Goal: Task Accomplishment & Management: Manage account settings

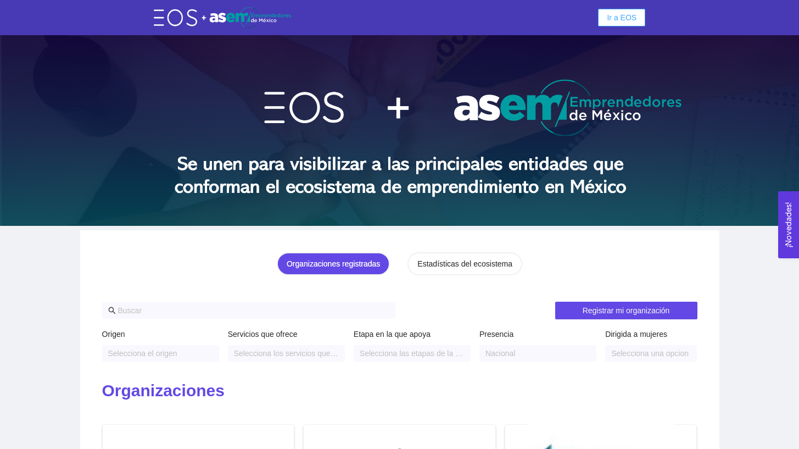
click at [617, 21] on span "Ir a EOS" at bounding box center [622, 18] width 30 height 12
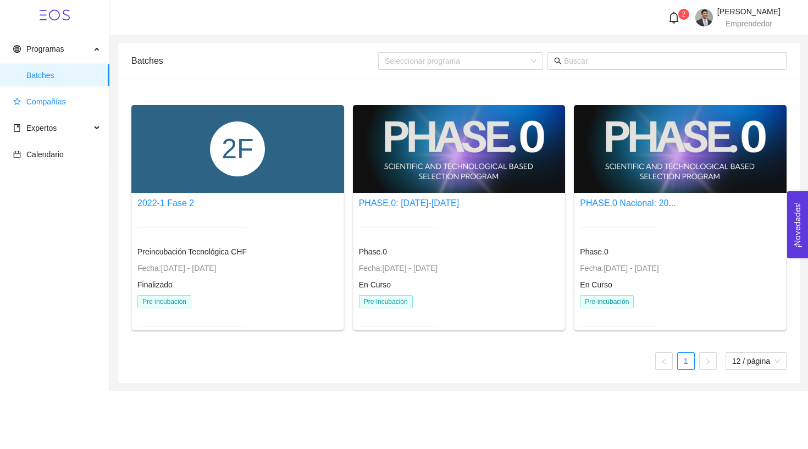
click at [55, 103] on span "Compañías" at bounding box center [46, 101] width 40 height 9
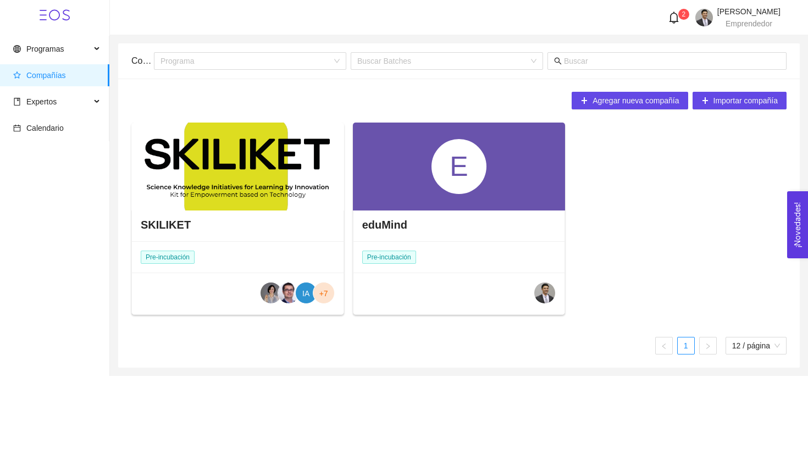
click at [439, 196] on div "E" at bounding box center [459, 166] width 213 height 88
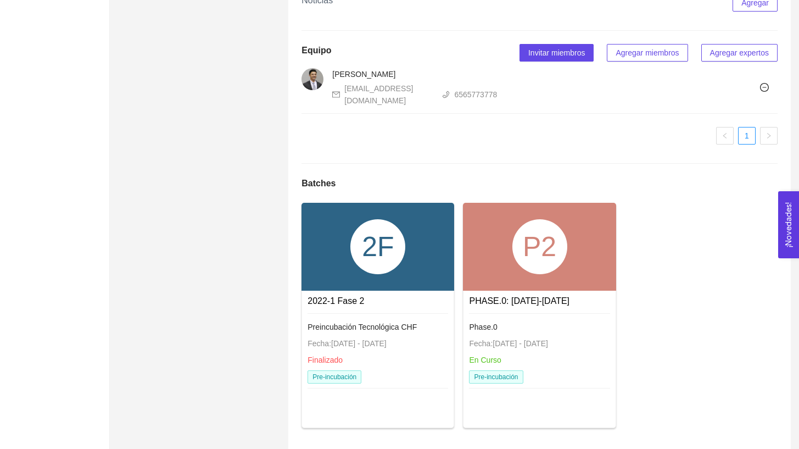
scroll to position [468, 0]
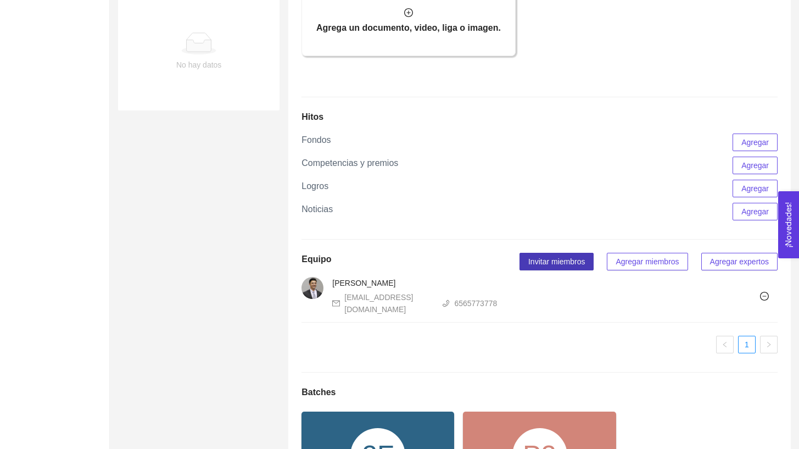
click at [551, 268] on span "Invitar miembros" at bounding box center [556, 261] width 57 height 12
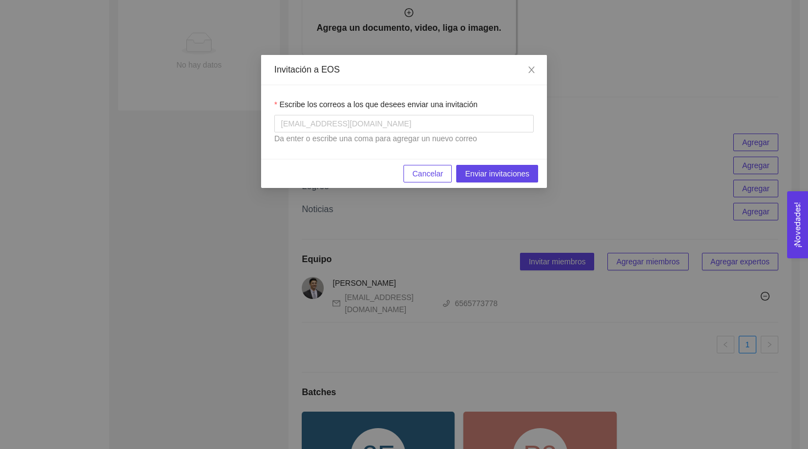
click at [405, 141] on div "Da enter o escribe una coma para agregar un nuevo correo" at bounding box center [403, 138] width 259 height 12
click at [403, 133] on div "Da enter o escribe una coma para agregar un nuevo correo" at bounding box center [403, 138] width 259 height 12
click at [403, 131] on div "[EMAIL_ADDRESS][DOMAIN_NAME]" at bounding box center [403, 124] width 259 height 18
click at [532, 65] on span "Close" at bounding box center [531, 70] width 31 height 31
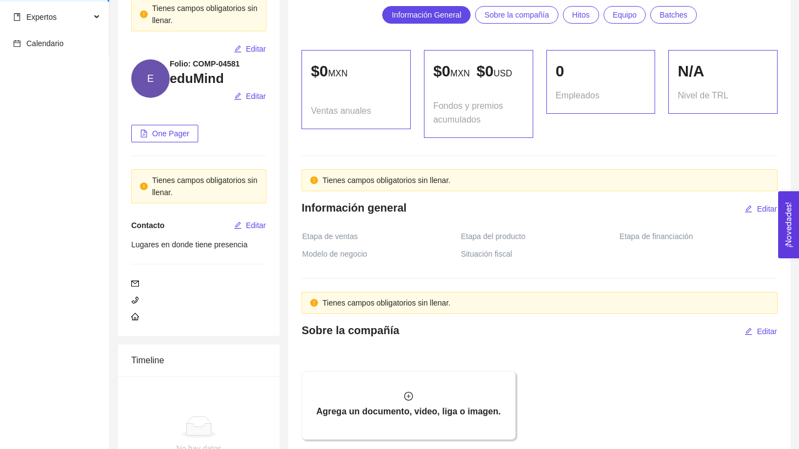
scroll to position [0, 0]
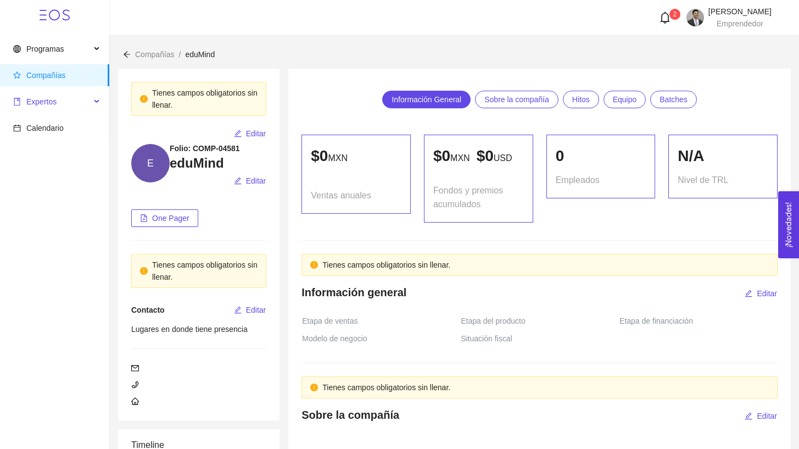
click at [71, 100] on span "Expertos" at bounding box center [51, 102] width 77 height 22
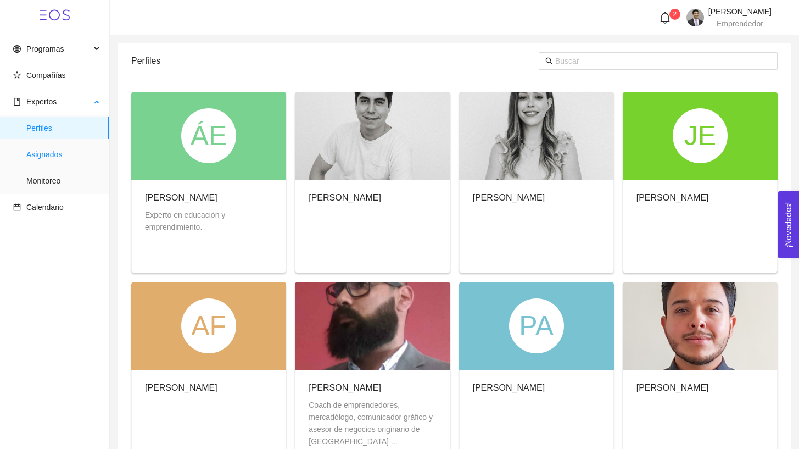
click at [74, 154] on span "Asignados" at bounding box center [63, 154] width 74 height 22
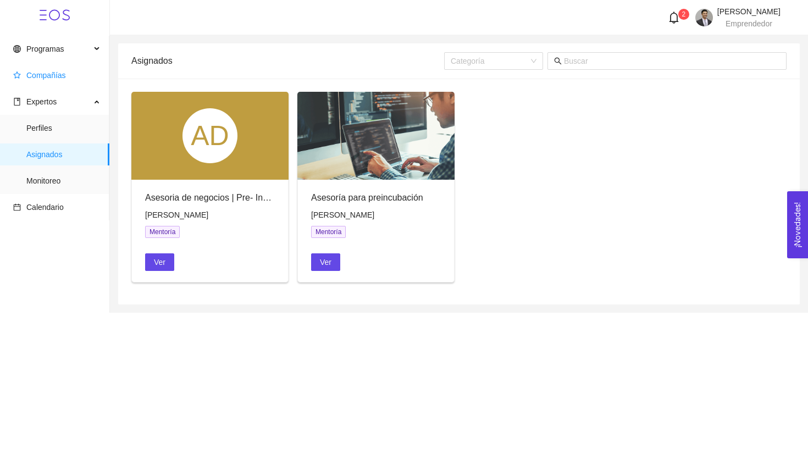
click at [27, 82] on span "Compañías" at bounding box center [56, 75] width 87 height 22
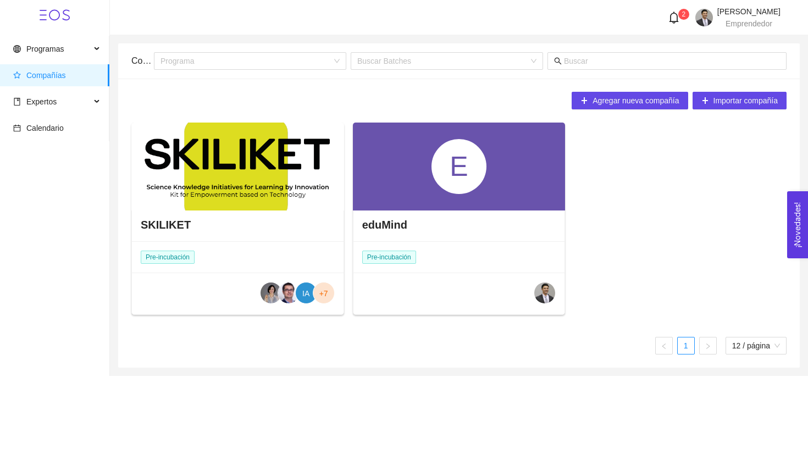
click at [439, 191] on div "E" at bounding box center [458, 166] width 55 height 55
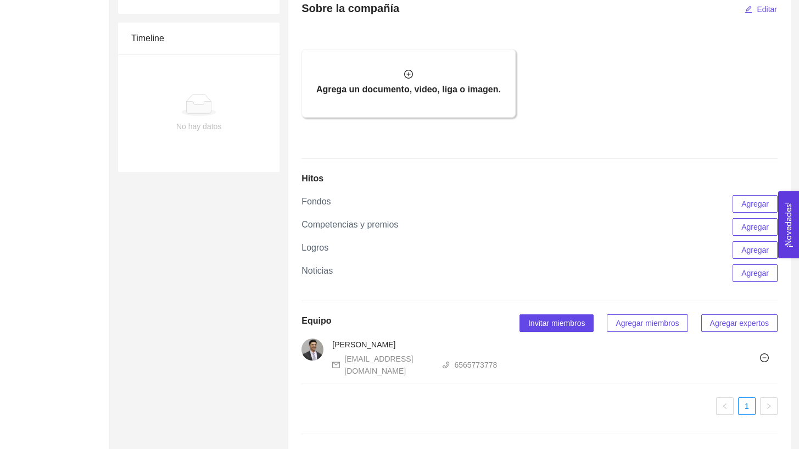
scroll to position [409, 0]
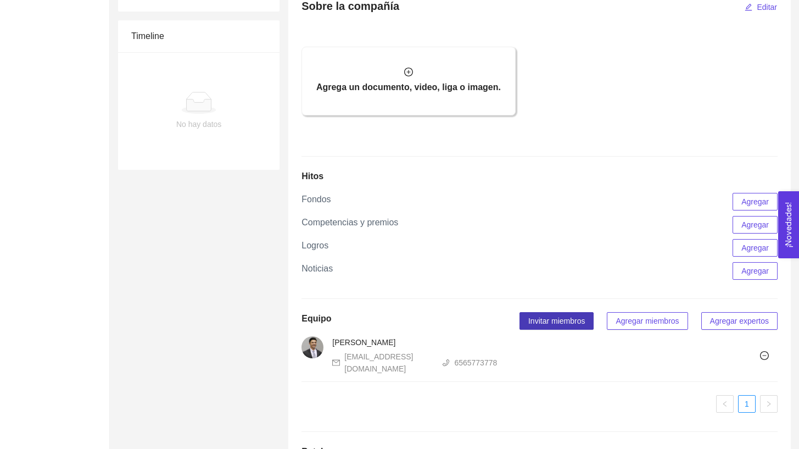
click at [564, 327] on span "Invitar miembros" at bounding box center [556, 321] width 57 height 12
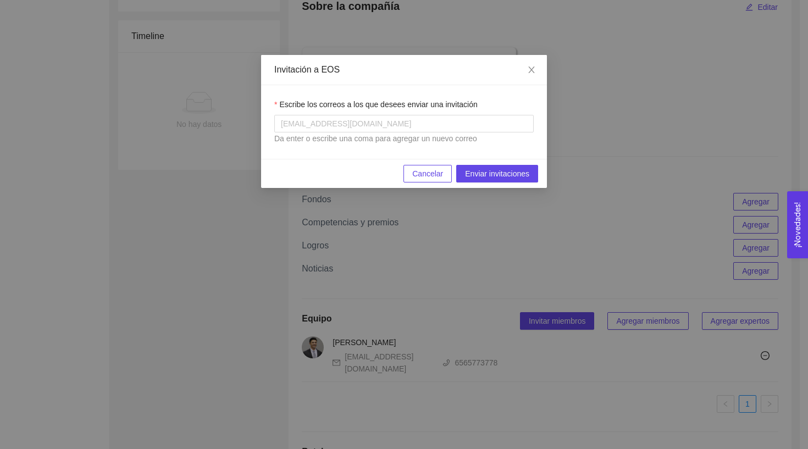
click at [348, 102] on label "Escribe los correos a los que desees enviar una invitación" at bounding box center [375, 104] width 203 height 12
click at [283, 117] on input "Escribe los correos a los que desees enviar una invitación" at bounding box center [282, 123] width 2 height 13
paste input "[PERSON_NAME][EMAIL_ADDRESS][DOMAIN_NAME]"
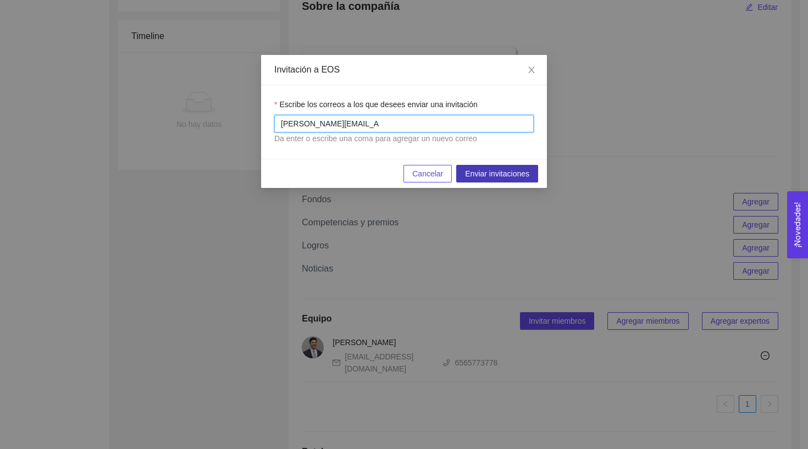
type input "[PERSON_NAME][EMAIL_ADDRESS][DOMAIN_NAME]"
click at [490, 178] on span "Enviar invitaciones" at bounding box center [497, 174] width 64 height 12
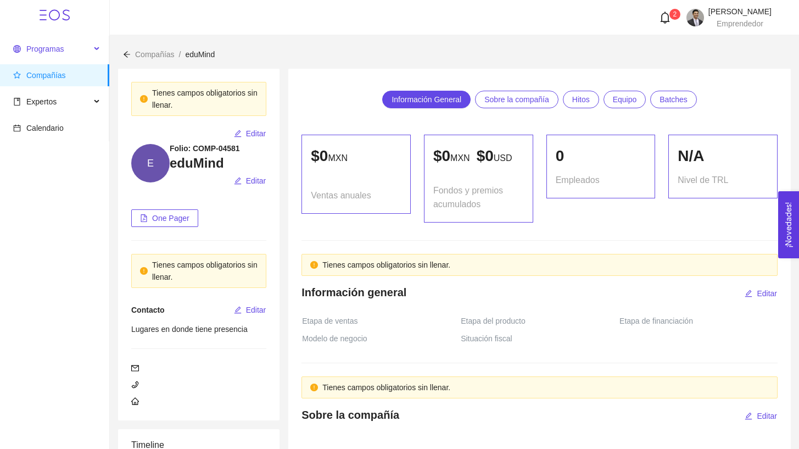
scroll to position [0, 0]
click at [80, 51] on span "Programas" at bounding box center [51, 49] width 77 height 22
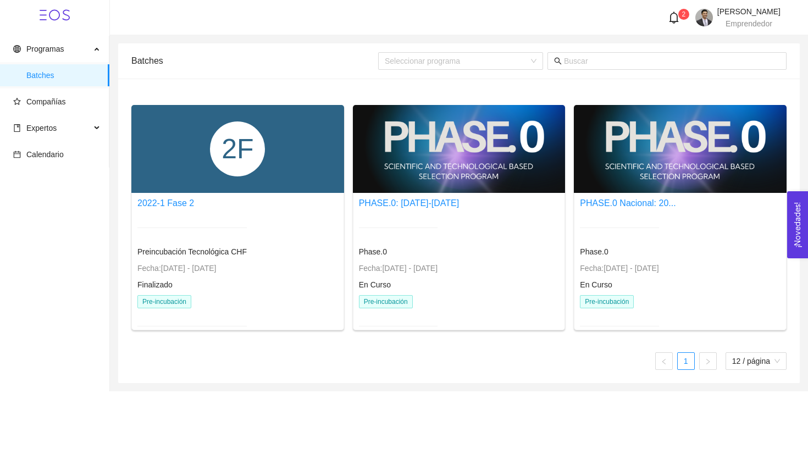
click at [236, 168] on div "2F" at bounding box center [237, 148] width 55 height 55
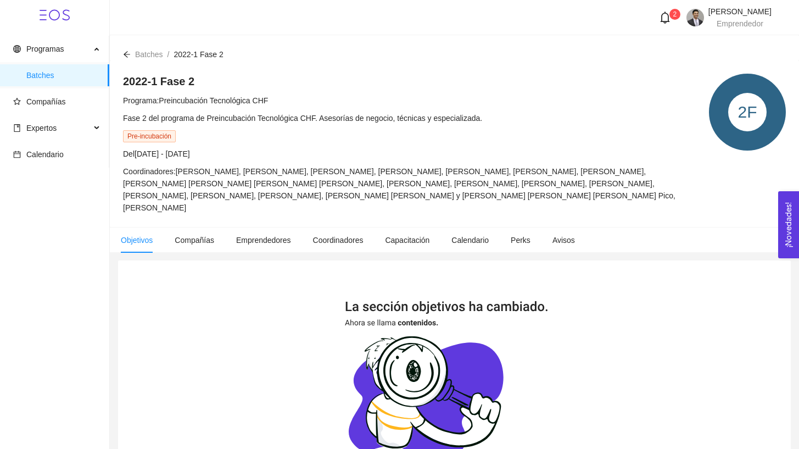
click at [130, 51] on icon "arrow-left" at bounding box center [127, 55] width 8 height 8
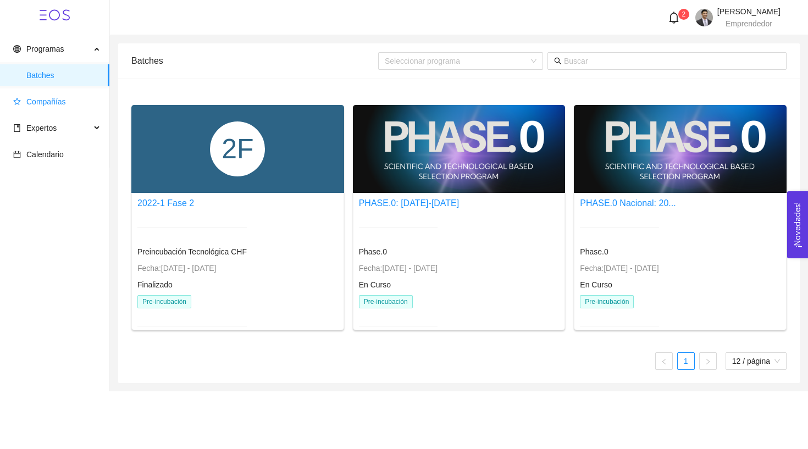
click at [49, 98] on span "Compañías" at bounding box center [46, 101] width 40 height 9
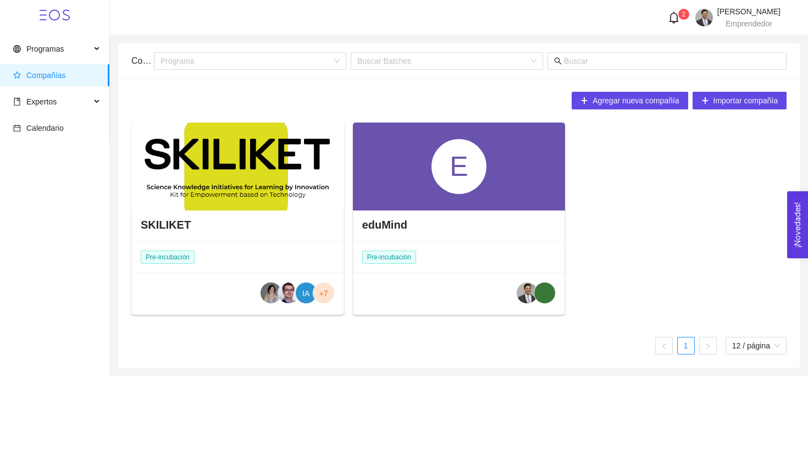
click at [475, 180] on div "E" at bounding box center [458, 166] width 55 height 55
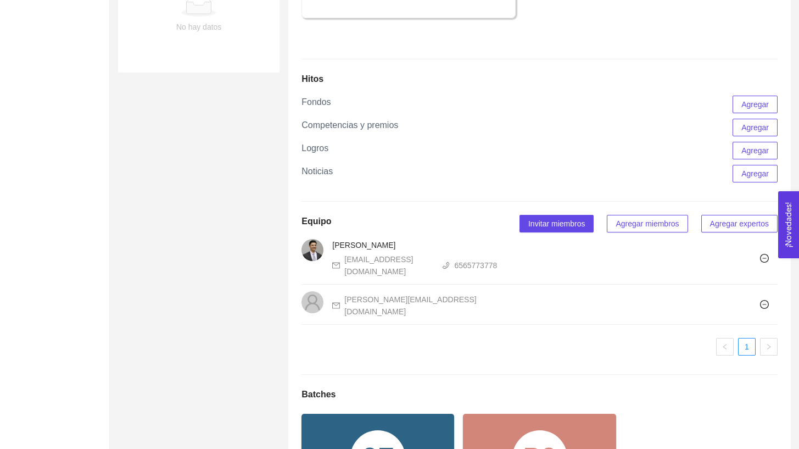
scroll to position [609, 0]
